Goal: Task Accomplishment & Management: Manage account settings

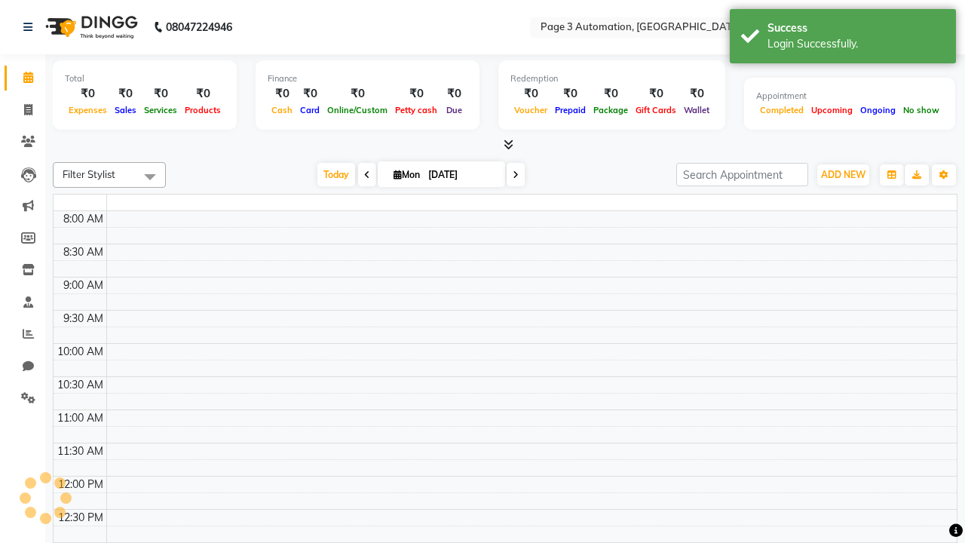
select select "en"
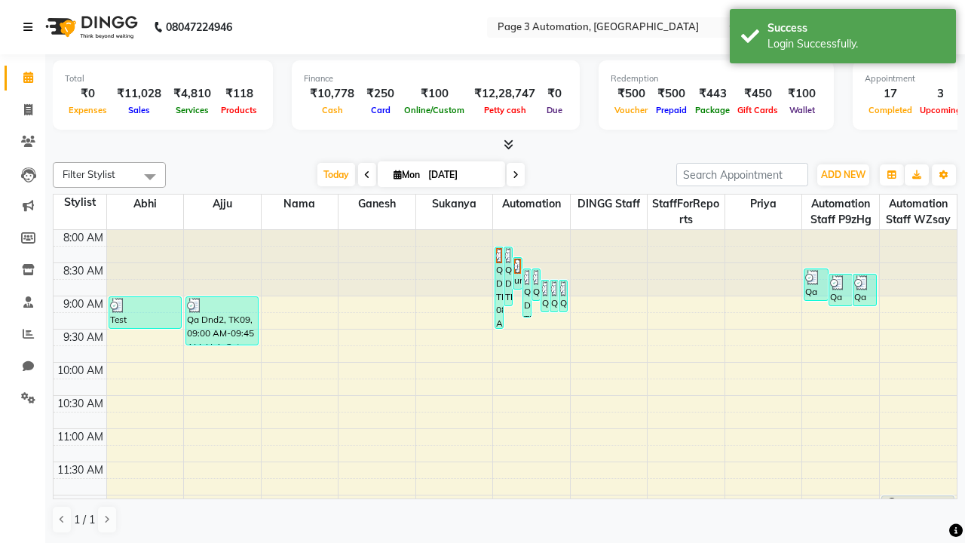
click at [31, 27] on icon at bounding box center [27, 27] width 9 height 11
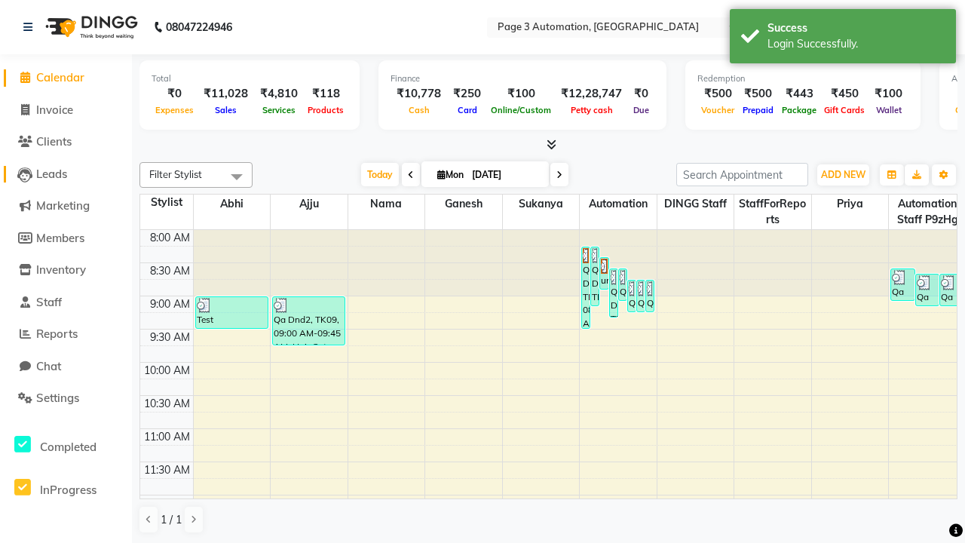
click at [66, 173] on span "Leads" at bounding box center [51, 174] width 31 height 14
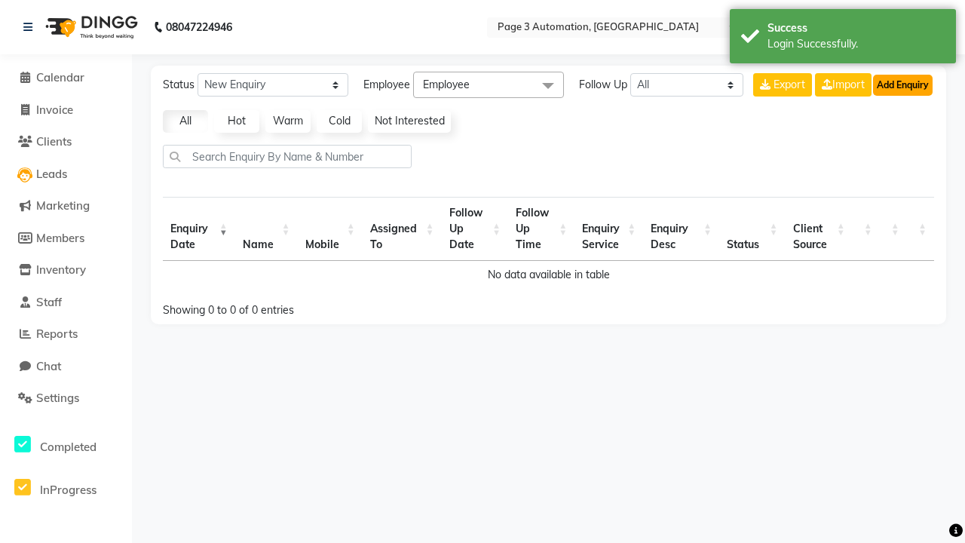
click at [902, 84] on button "Add Enquiry" at bounding box center [903, 85] width 60 height 21
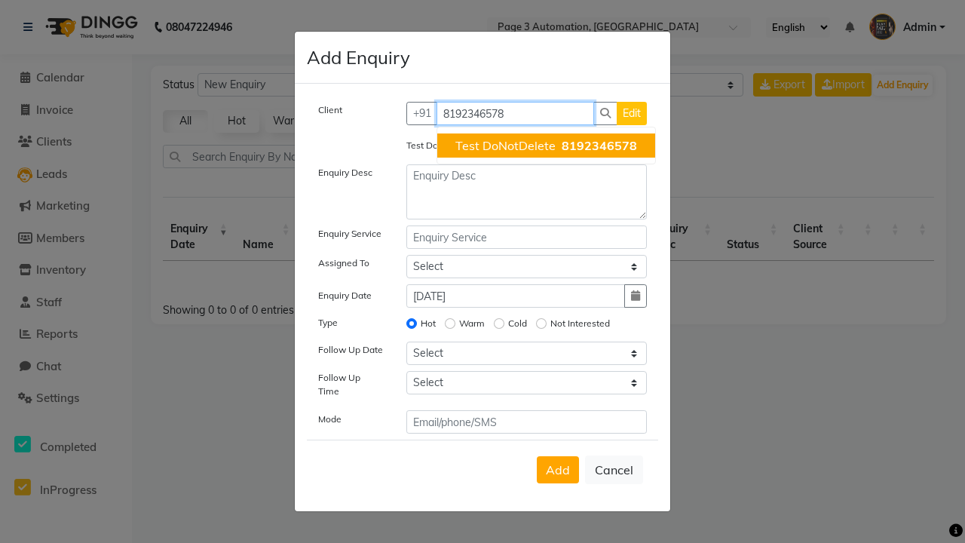
click at [546, 145] on span "Test DoNotDelete" at bounding box center [505, 145] width 100 height 15
type input "8192346578"
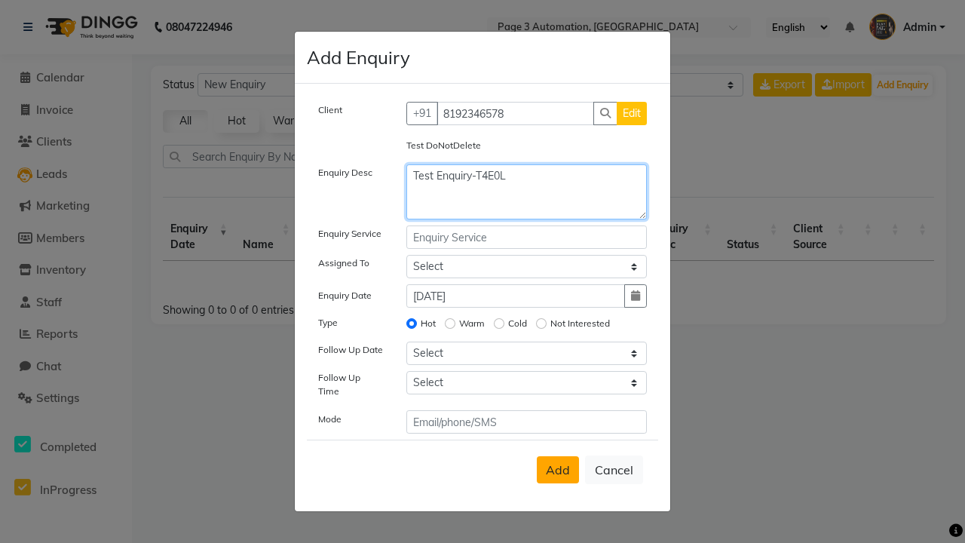
type textarea "Test Enquiry-T4E0L"
click at [558, 469] on span "Add" at bounding box center [558, 469] width 24 height 15
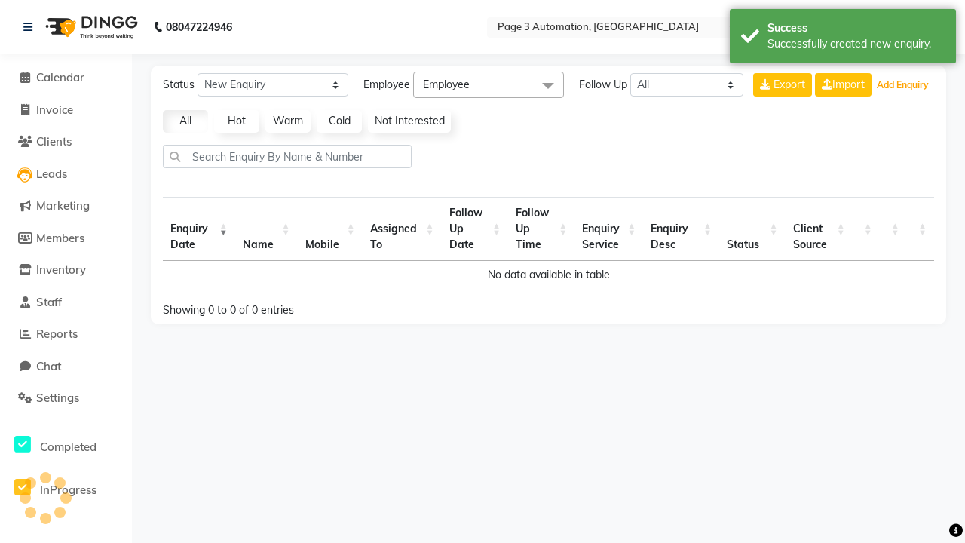
select select "10"
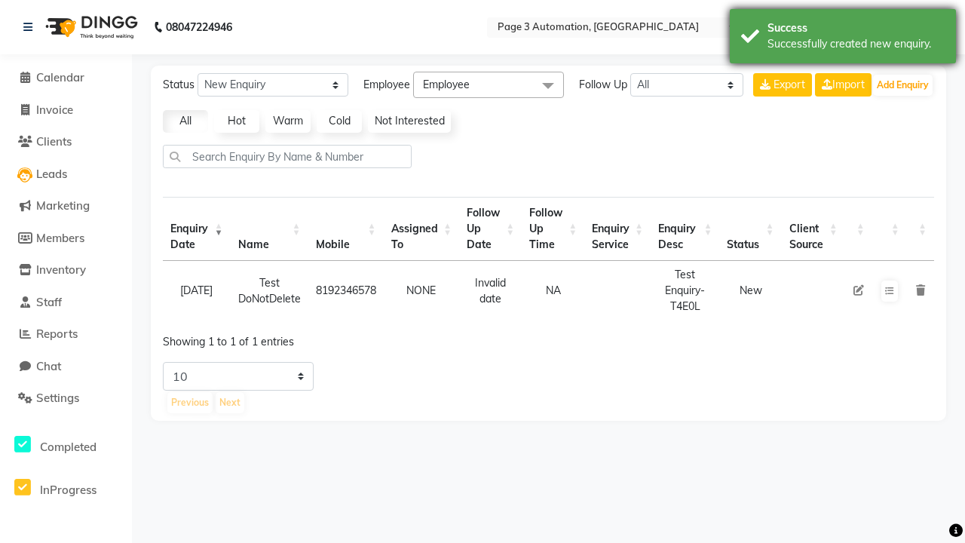
click at [842, 38] on div "Successfully created new enquiry." at bounding box center [855, 44] width 177 height 16
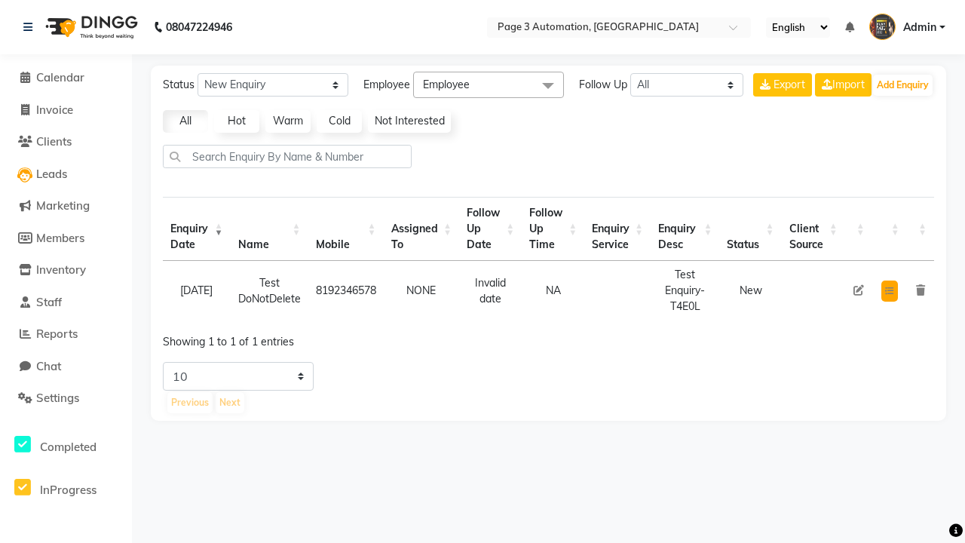
click at [888, 290] on icon at bounding box center [889, 290] width 9 height 9
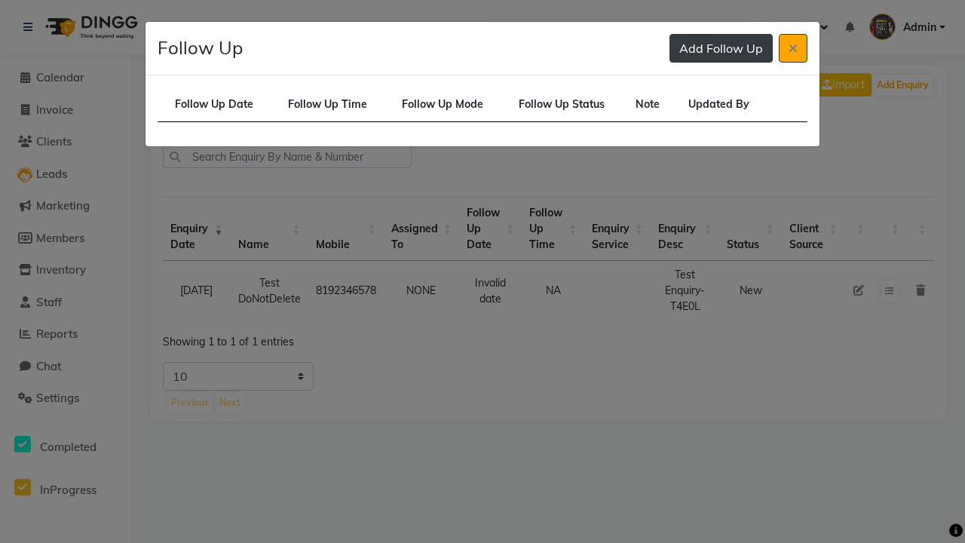
click at [720, 48] on button "Add Follow Up" at bounding box center [720, 48] width 103 height 29
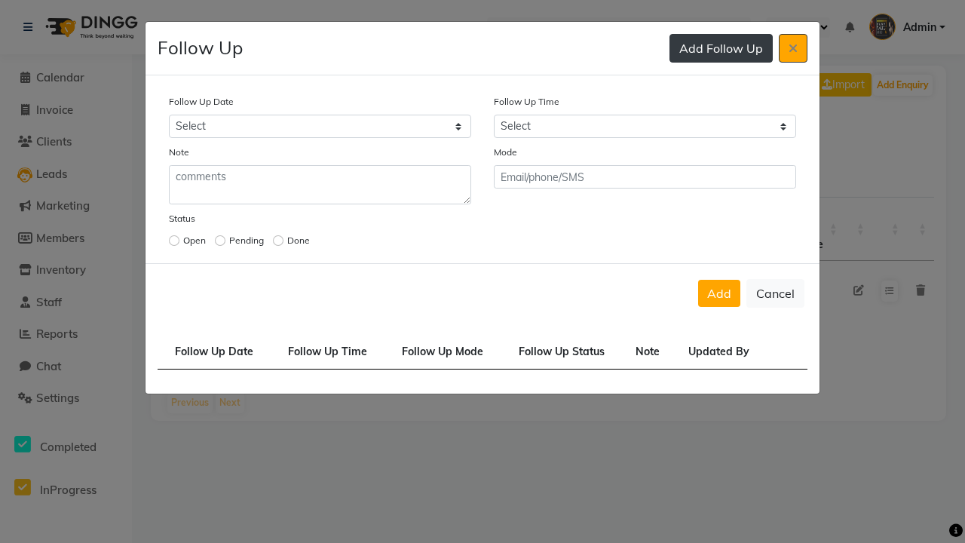
select select "[DATE]"
select select "420"
click at [174, 240] on input "radio" at bounding box center [174, 240] width 11 height 11
radio input "true"
click at [719, 293] on button "Add" at bounding box center [719, 293] width 42 height 27
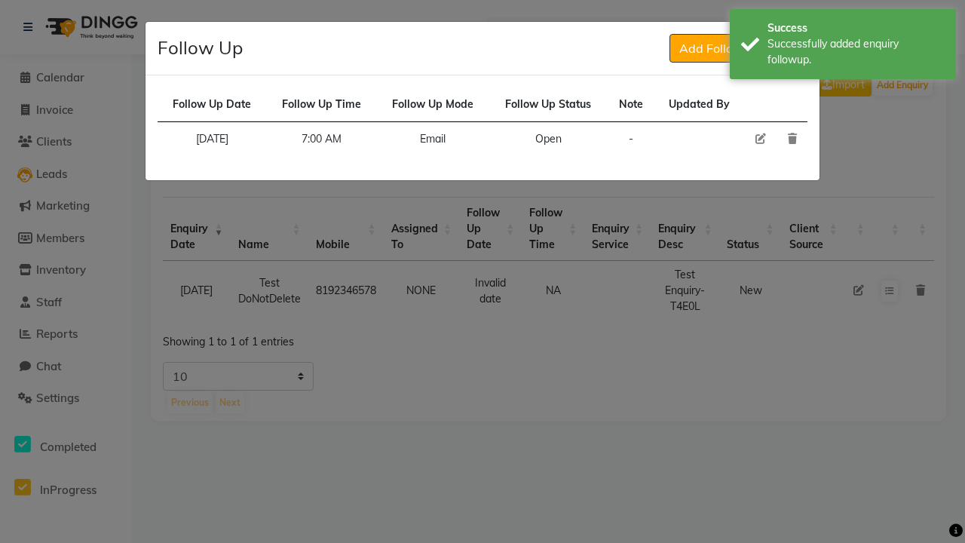
click at [842, 46] on div "Successfully added enquiry followup." at bounding box center [855, 52] width 177 height 32
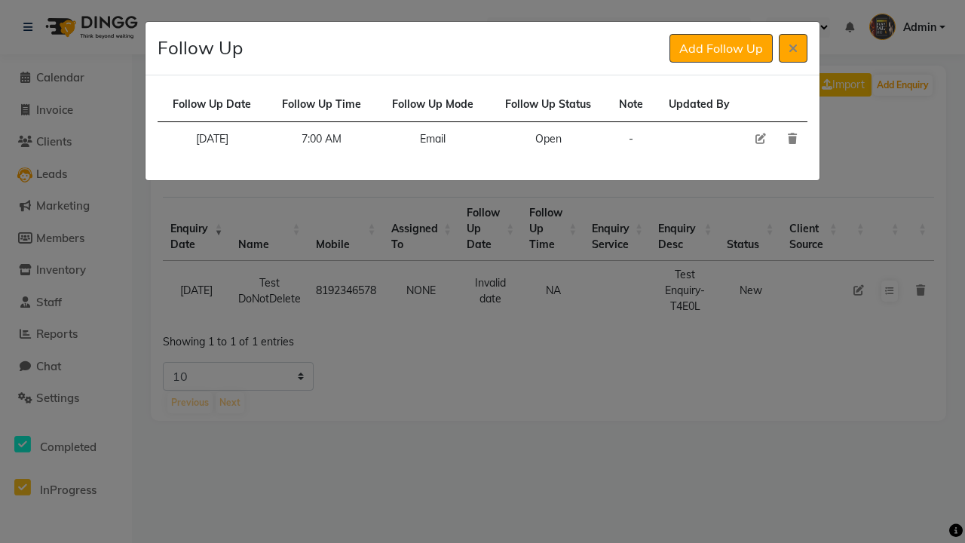
click at [760, 139] on icon at bounding box center [760, 138] width 11 height 11
select select "[DATE]"
select select "420"
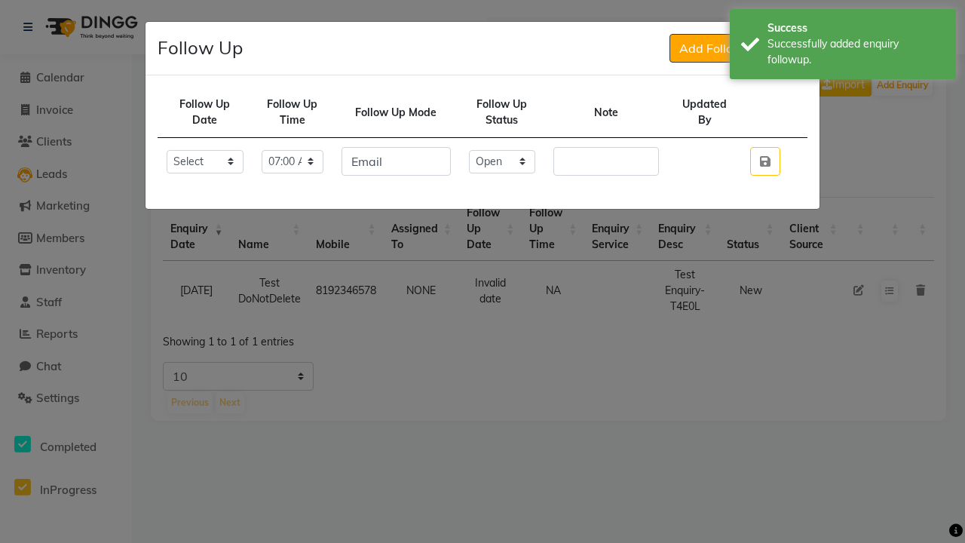
select select "Done"
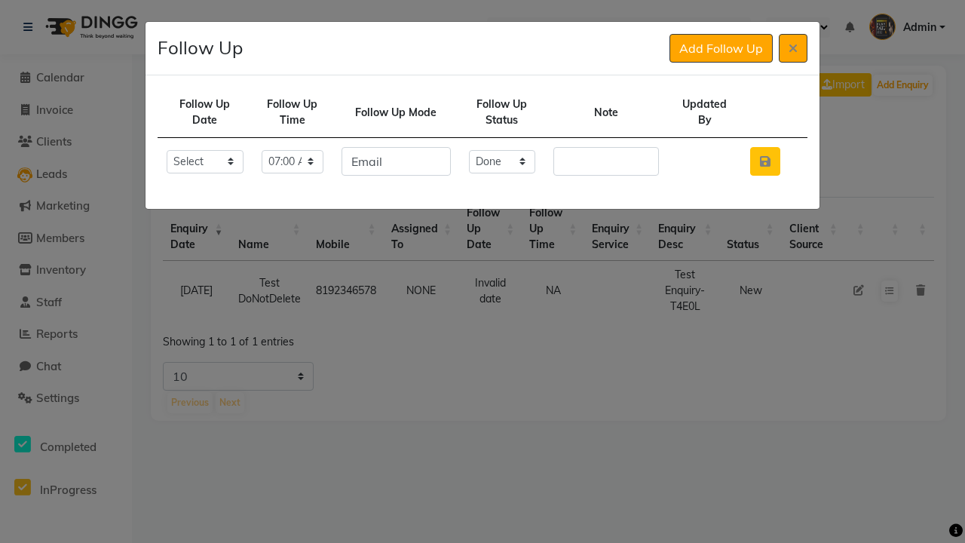
click at [764, 161] on icon "button" at bounding box center [765, 161] width 11 height 12
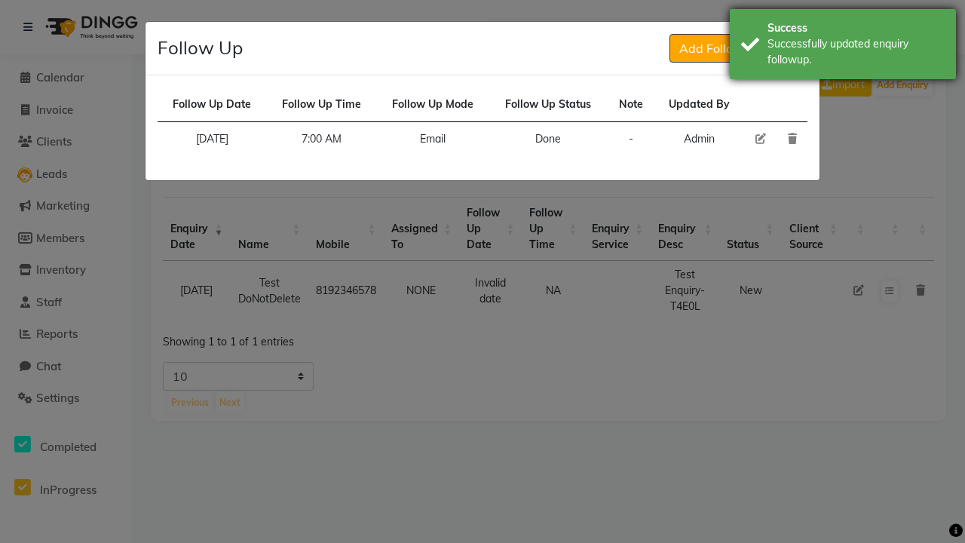
click at [842, 46] on div "Successfully updated enquiry followup." at bounding box center [855, 52] width 177 height 32
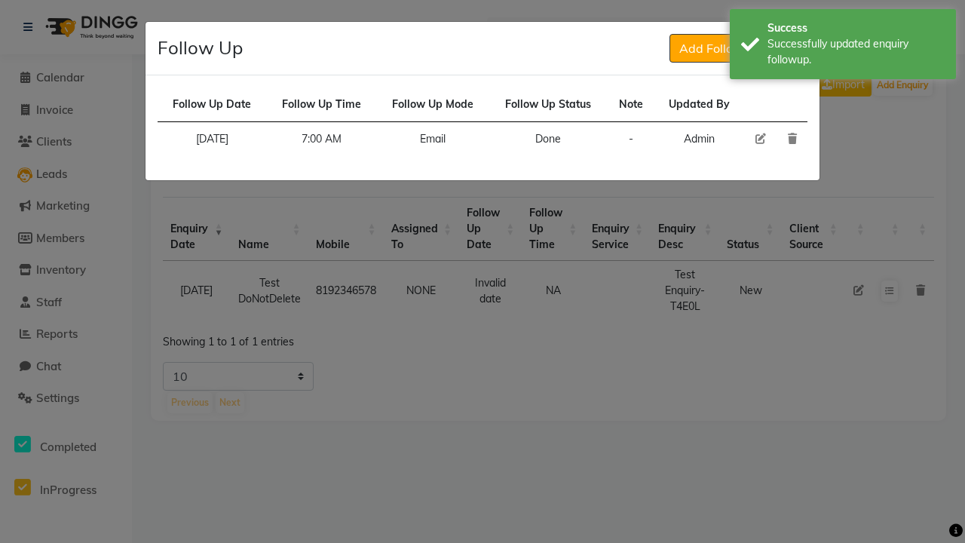
click at [793, 48] on icon at bounding box center [792, 48] width 9 height 12
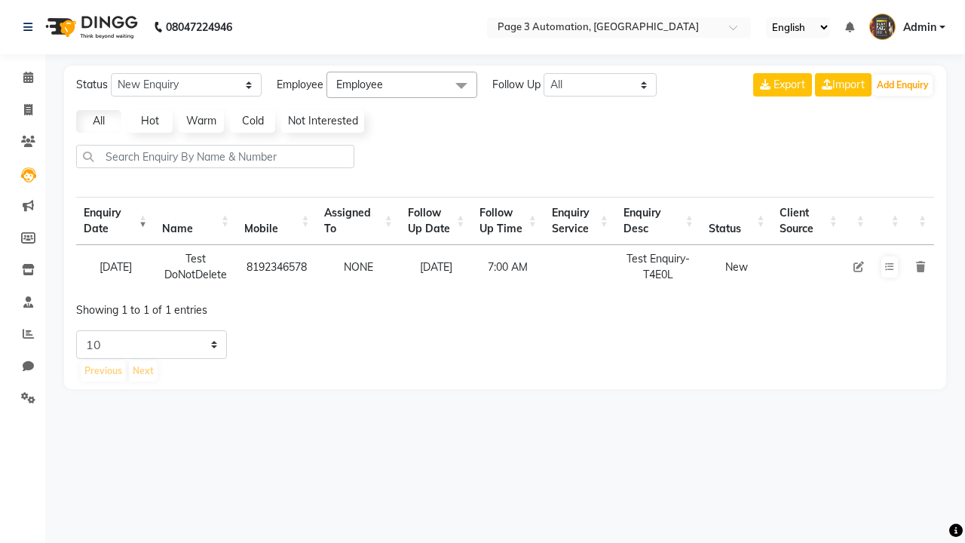
select select "10"
click at [888, 267] on icon at bounding box center [889, 266] width 9 height 9
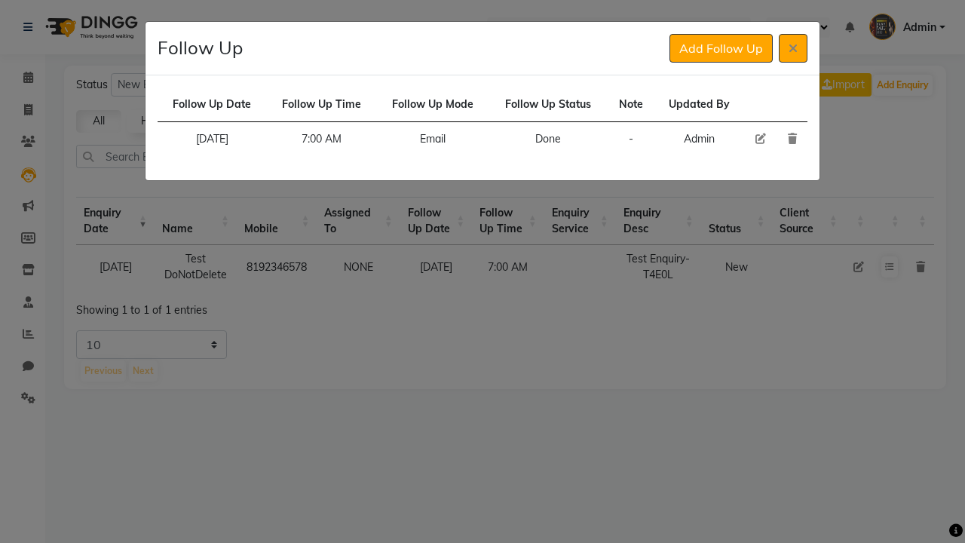
click at [791, 139] on icon at bounding box center [791, 138] width 9 height 11
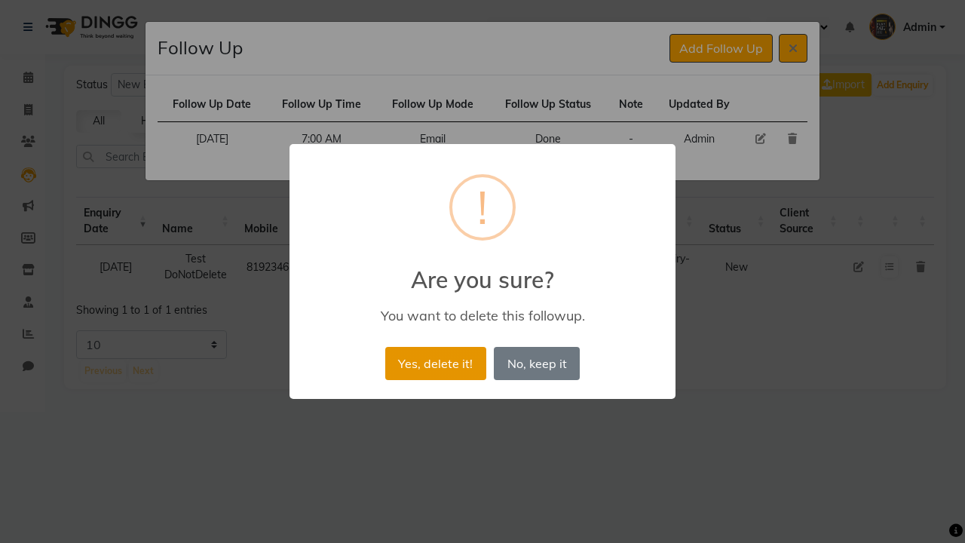
click at [435, 362] on button "Yes, delete it!" at bounding box center [435, 363] width 101 height 33
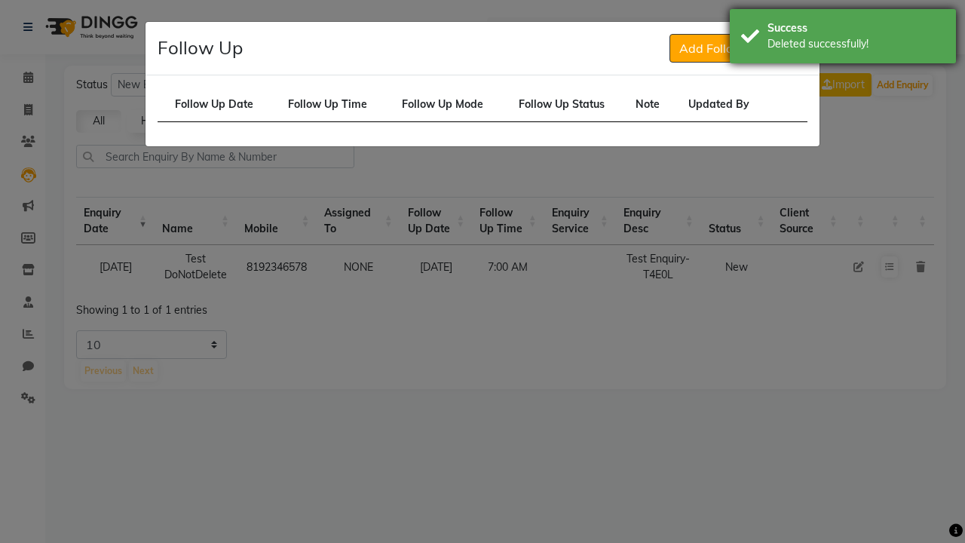
click at [842, 38] on div "Deleted successfully!" at bounding box center [855, 44] width 177 height 16
click at [793, 48] on icon at bounding box center [792, 48] width 9 height 12
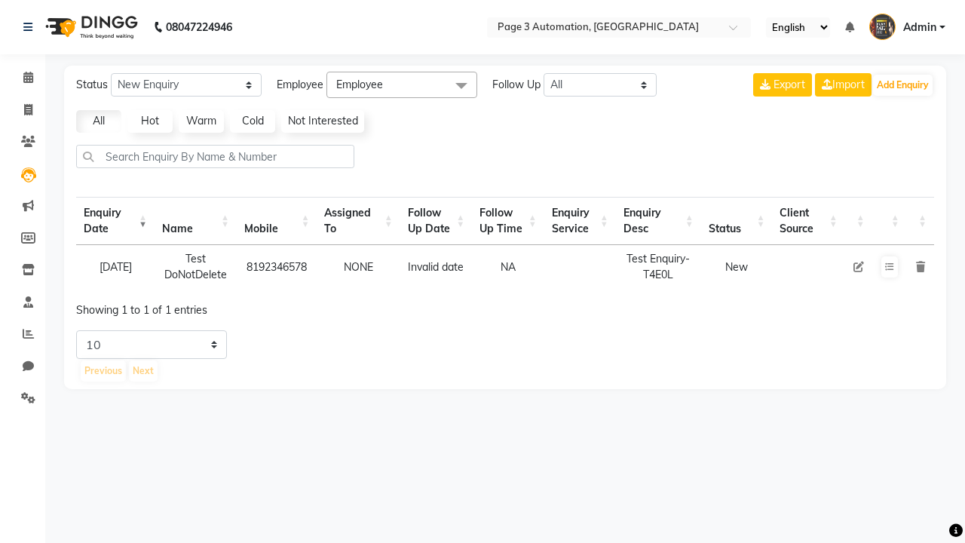
select select "10"
click at [919, 266] on icon at bounding box center [920, 266] width 9 height 11
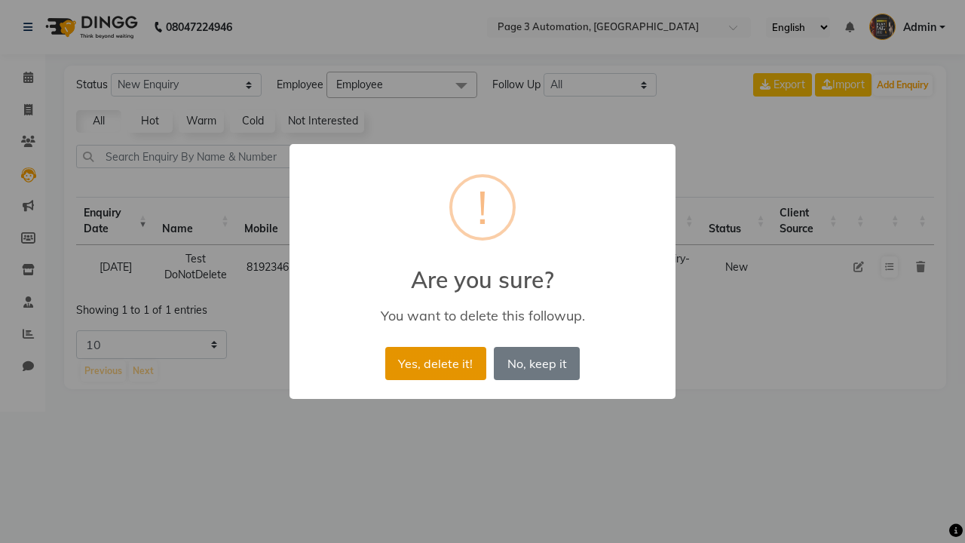
click at [435, 362] on button "Yes, delete it!" at bounding box center [435, 363] width 101 height 33
